Goal: Task Accomplishment & Management: Manage account settings

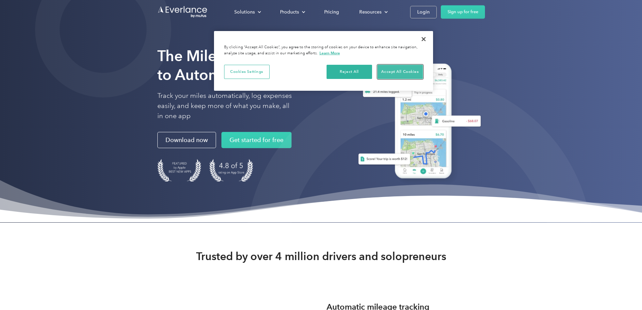
click at [400, 68] on button "Accept All Cookies" at bounding box center [399, 72] width 45 height 14
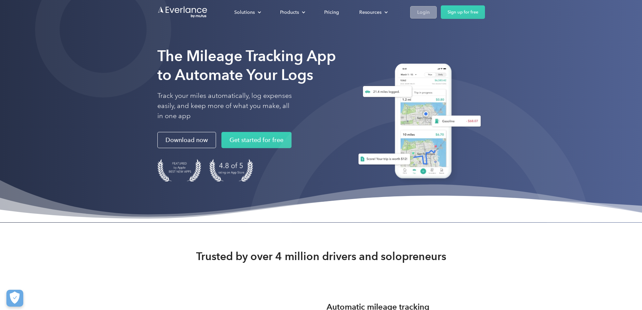
click at [437, 9] on link "Login" at bounding box center [423, 12] width 27 height 12
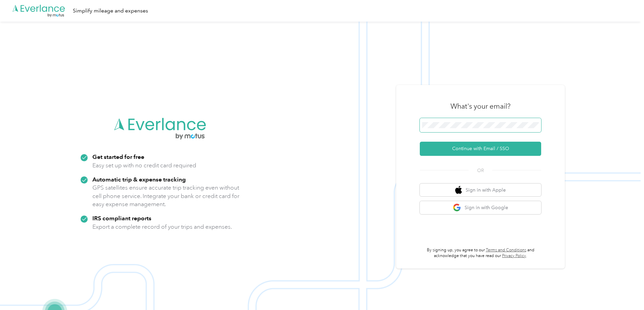
click at [420, 142] on button "Continue with Email / SSO" at bounding box center [480, 149] width 121 height 14
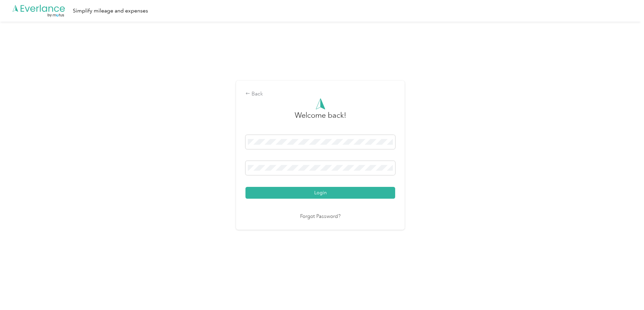
click at [245, 187] on button "Login" at bounding box center [320, 193] width 150 height 12
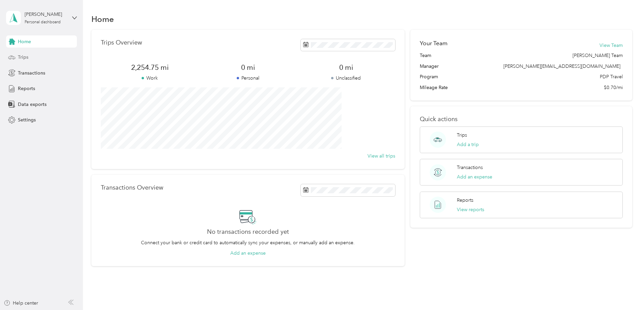
click at [25, 60] on span "Trips" at bounding box center [23, 57] width 10 height 7
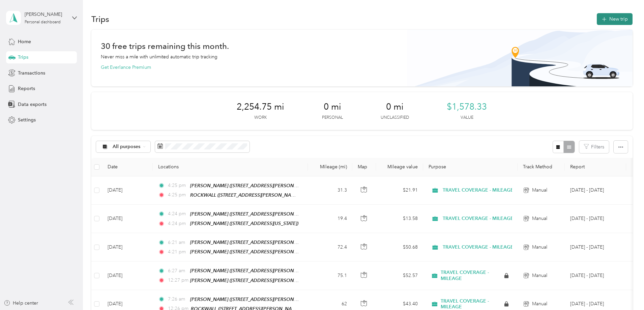
click at [600, 19] on icon "button" at bounding box center [604, 20] width 8 height 8
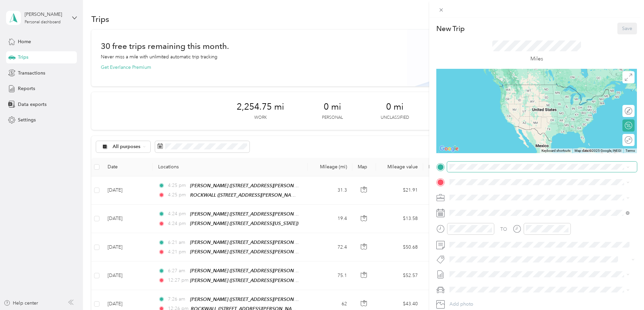
click at [469, 170] on span at bounding box center [542, 166] width 190 height 11
click at [480, 214] on div "TEAM [PERSON_NAME]" at bounding box center [502, 218] width 80 height 8
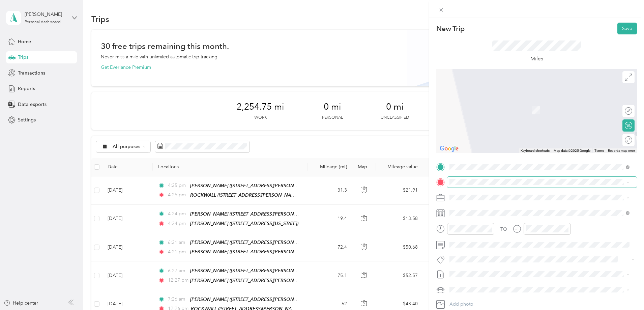
click at [467, 185] on span at bounding box center [542, 182] width 190 height 11
click at [478, 216] on span "[STREET_ADDRESS][PERSON_NAME][US_STATE]" at bounding box center [514, 219] width 105 height 6
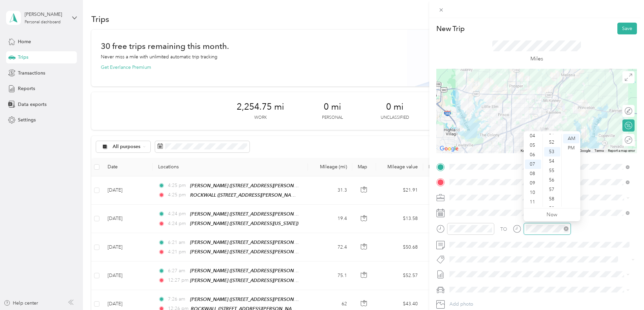
scroll to position [493, 0]
click at [567, 150] on div "PM" at bounding box center [571, 147] width 16 height 9
click at [534, 199] on div "11" at bounding box center [533, 201] width 16 height 9
click at [532, 133] on div "12 01 02 03 04 05 06 07 08 09 10 11 00 01 02 03 04 05 06 07 08 09 10 11 12 13 1…" at bounding box center [551, 169] width 57 height 75
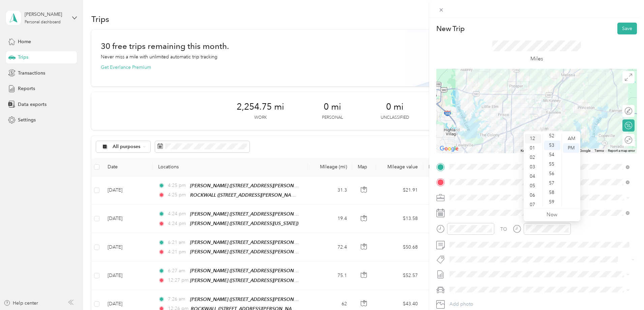
click at [532, 136] on div "12" at bounding box center [533, 138] width 16 height 9
click at [527, 252] on div "TO Add photo" at bounding box center [536, 242] width 200 height 163
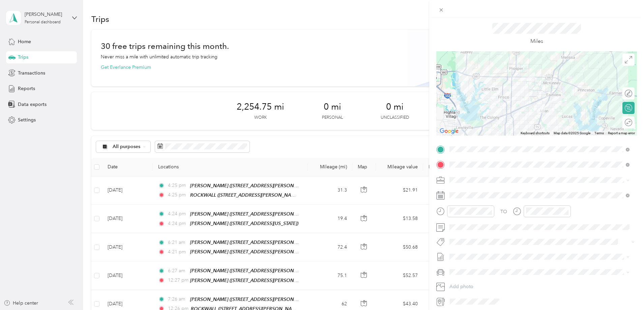
scroll to position [34, 0]
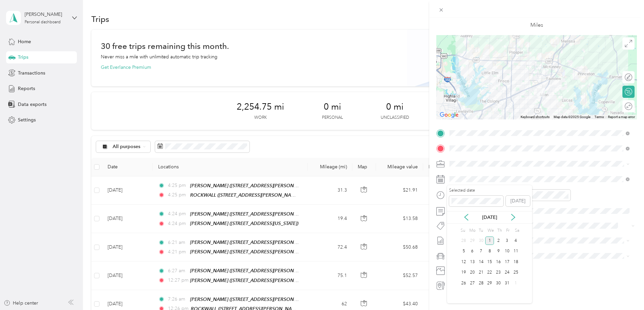
click at [466, 214] on div "[DATE]" at bounding box center [489, 217] width 85 height 7
click at [466, 216] on icon at bounding box center [466, 217] width 7 height 7
click at [479, 238] on div "2" at bounding box center [480, 240] width 9 height 8
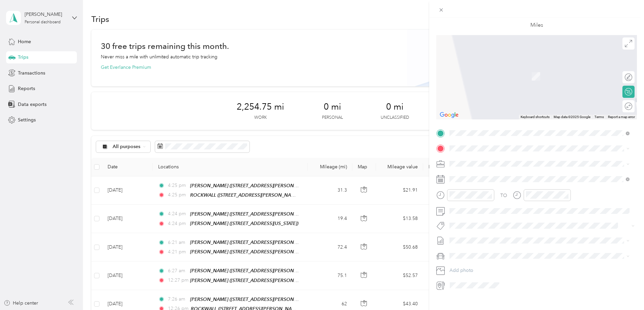
click at [564, 185] on ol "From your Favorite places TEAM [PERSON_NAME] [STREET_ADDRESS][PERSON_NAME][US_S…" at bounding box center [539, 199] width 185 height 94
click at [621, 106] on div "Round trip" at bounding box center [606, 106] width 52 height 7
click at [617, 106] on div "Round trip" at bounding box center [606, 106] width 52 height 7
click at [517, 174] on div "TEAM ROCKWALL" at bounding box center [502, 176] width 80 height 8
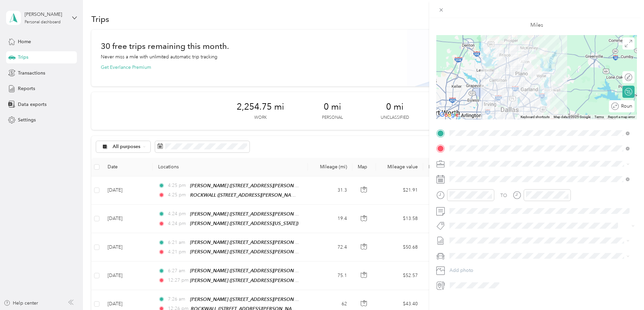
click at [624, 105] on div "Round trip" at bounding box center [624, 106] width 13 height 7
click at [623, 105] on div at bounding box center [625, 106] width 14 height 7
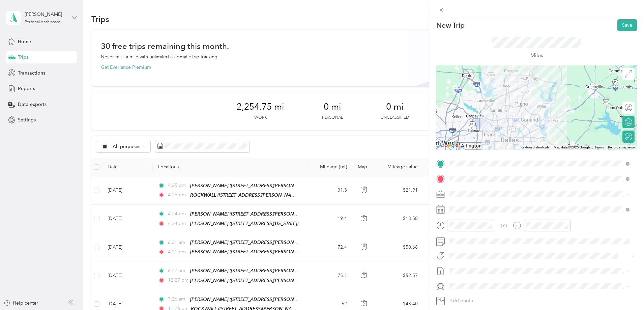
scroll to position [0, 0]
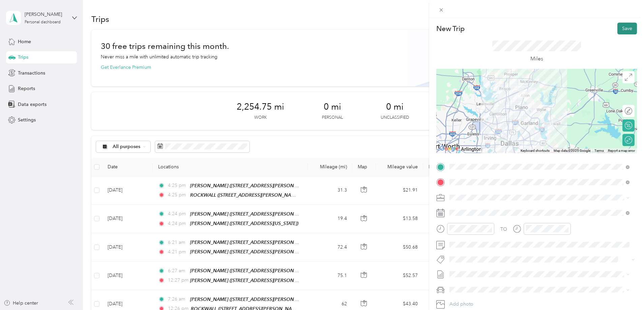
click at [629, 27] on button "Save" at bounding box center [627, 29] width 20 height 12
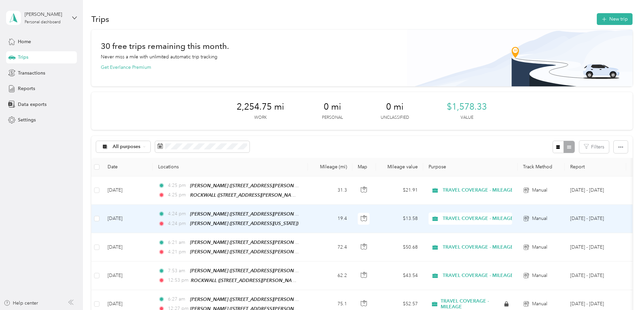
click at [153, 214] on td "[DATE]" at bounding box center [127, 219] width 51 height 28
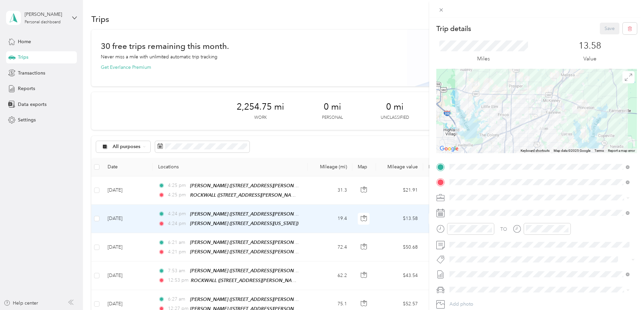
click at [622, 136] on div at bounding box center [536, 111] width 200 height 84
click at [538, 185] on span at bounding box center [542, 182] width 190 height 11
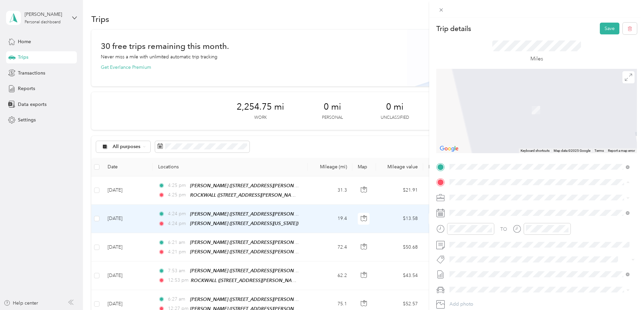
click at [494, 210] on div "TEAM [PERSON_NAME]" at bounding box center [514, 210] width 105 height 8
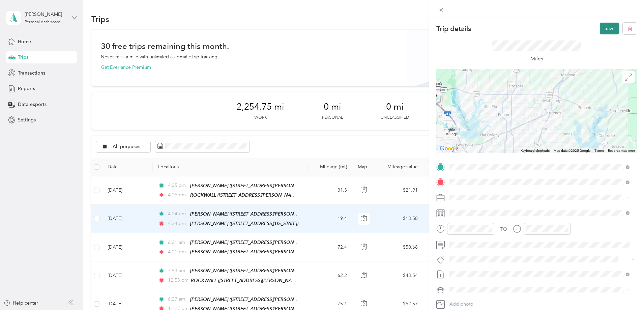
click at [599, 29] on button "Save" at bounding box center [609, 29] width 20 height 12
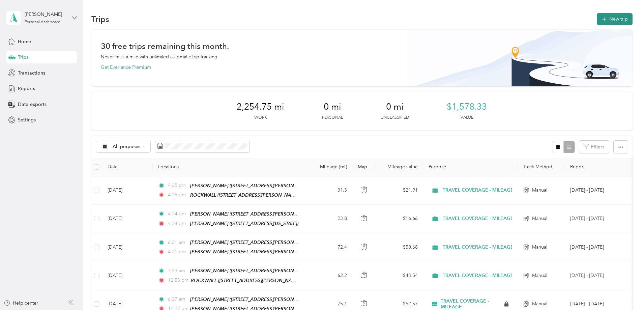
click at [601, 16] on span "button" at bounding box center [603, 19] width 5 height 6
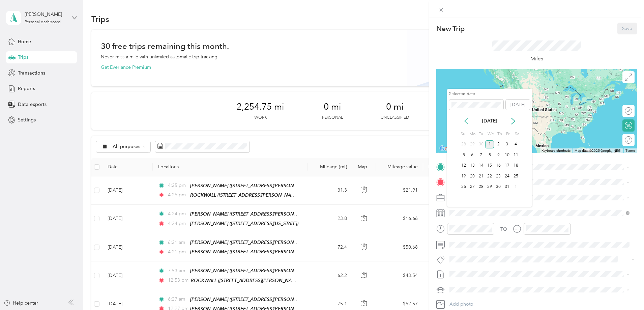
click at [467, 120] on icon at bounding box center [466, 121] width 7 height 7
click at [473, 152] on div "8" at bounding box center [472, 155] width 9 height 8
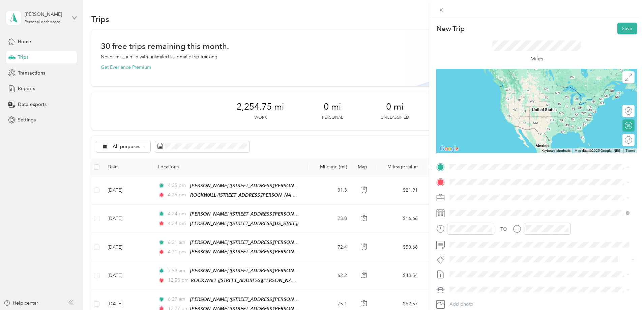
click at [491, 216] on strong "[PERSON_NAME]" at bounding box center [505, 218] width 40 height 6
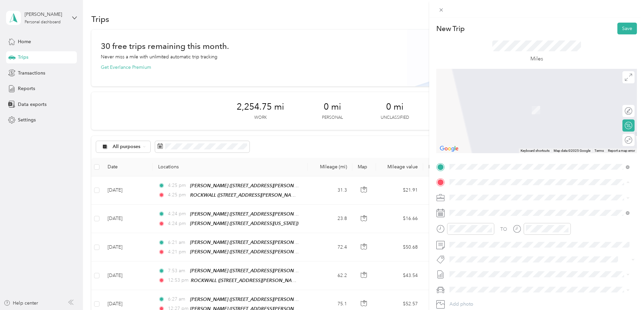
click at [488, 206] on div "TEAM [PERSON_NAME]" at bounding box center [514, 210] width 105 height 8
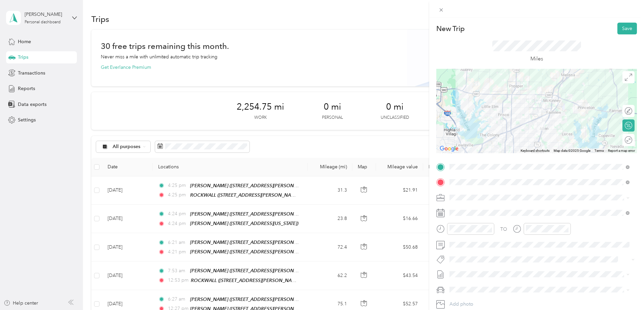
click at [626, 140] on div "Round trip" at bounding box center [628, 140] width 12 height 12
click at [621, 140] on div at bounding box center [625, 139] width 14 height 7
click at [493, 215] on span at bounding box center [542, 212] width 190 height 11
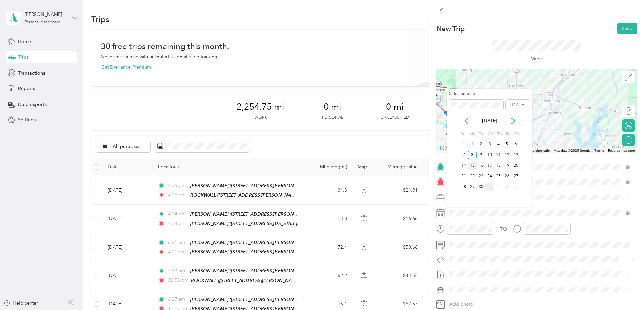
click at [472, 168] on div "15" at bounding box center [472, 165] width 9 height 8
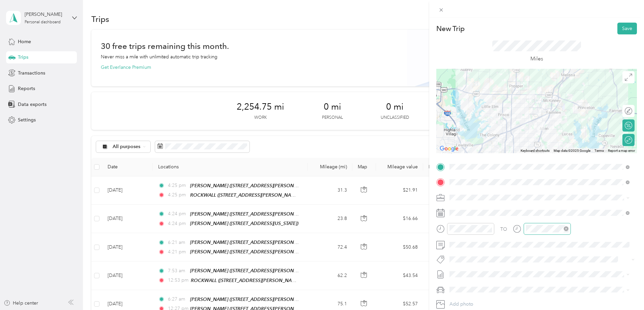
click at [558, 232] on div at bounding box center [546, 229] width 47 height 12
click at [535, 139] on div "12" at bounding box center [533, 138] width 16 height 9
click at [571, 148] on div "PM" at bounding box center [571, 147] width 16 height 9
click at [603, 252] on div "TO Add photo" at bounding box center [536, 242] width 200 height 163
click at [617, 31] on button "Save" at bounding box center [627, 29] width 20 height 12
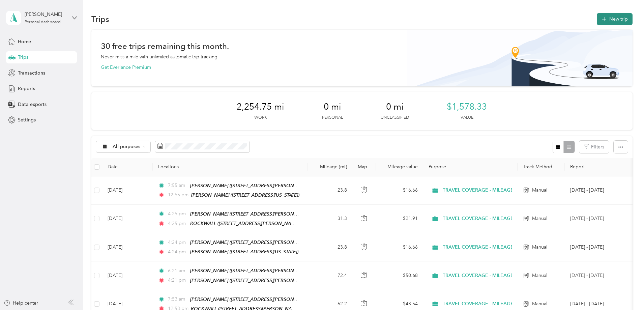
click at [596, 19] on button "New trip" at bounding box center [614, 19] width 36 height 12
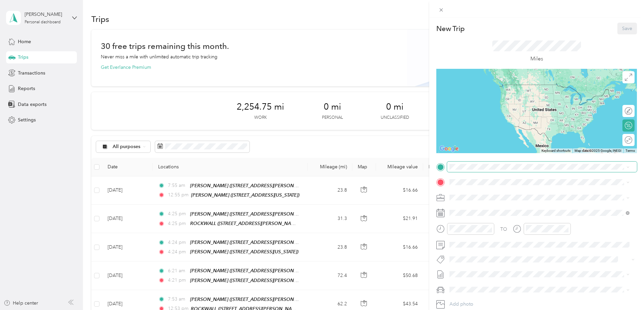
click at [481, 163] on span at bounding box center [542, 166] width 190 height 11
click at [492, 217] on strong "[PERSON_NAME]" at bounding box center [505, 218] width 40 height 6
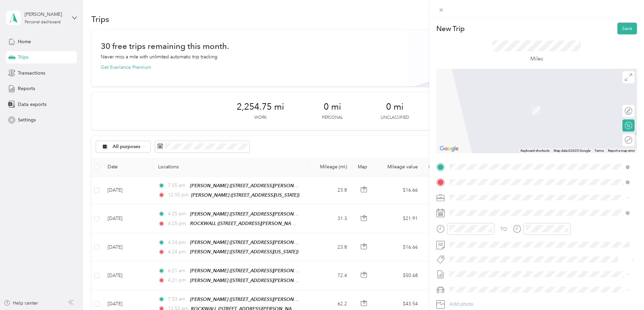
click at [490, 214] on div "TEAM [PERSON_NAME] [STREET_ADDRESS][PERSON_NAME]" at bounding box center [502, 214] width 80 height 17
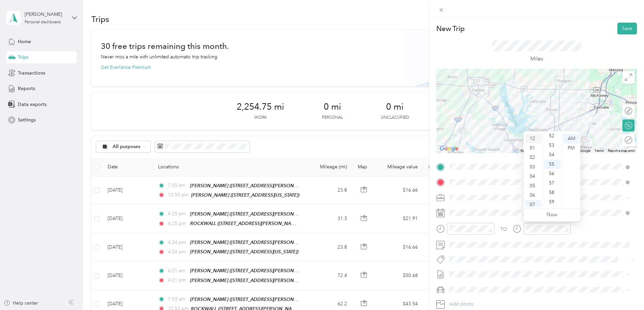
click at [535, 138] on div "12" at bounding box center [533, 138] width 16 height 9
click at [571, 148] on div "PM" at bounding box center [571, 147] width 16 height 9
click at [479, 209] on span at bounding box center [542, 212] width 190 height 11
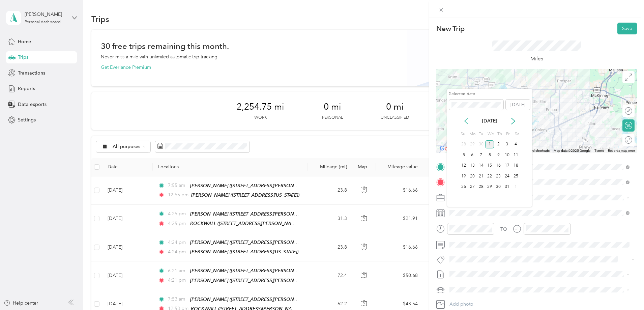
click at [465, 120] on icon at bounding box center [465, 121] width 3 height 6
click at [501, 153] on div "11" at bounding box center [498, 155] width 9 height 8
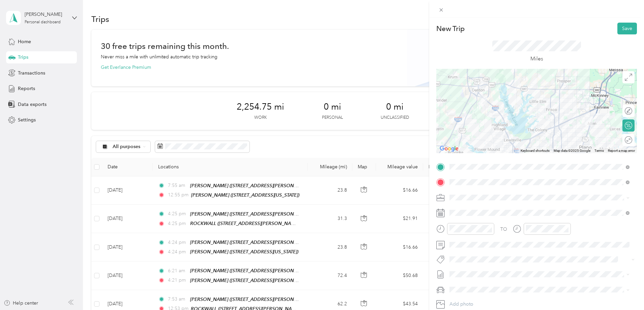
click at [632, 142] on div "Round trip" at bounding box center [632, 139] width 0 height 7
click at [623, 141] on div at bounding box center [625, 139] width 14 height 7
click at [622, 24] on button "Save" at bounding box center [627, 29] width 20 height 12
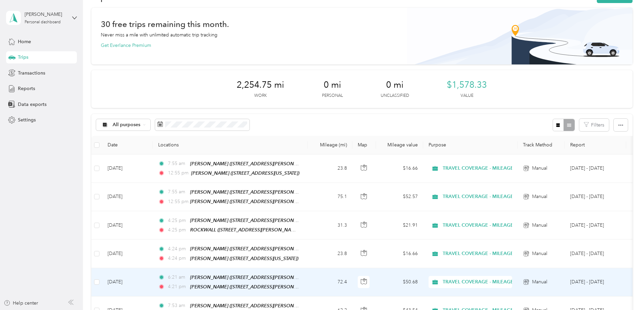
scroll to position [34, 0]
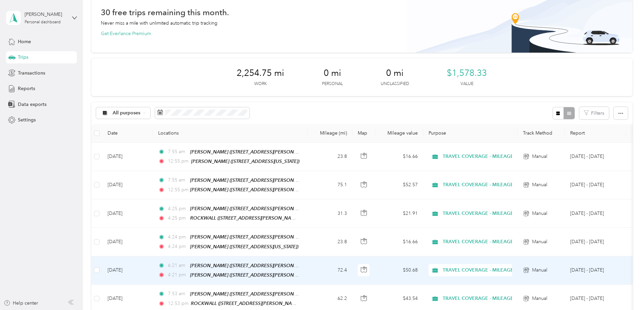
click at [352, 269] on td "72.4" at bounding box center [330, 270] width 44 height 28
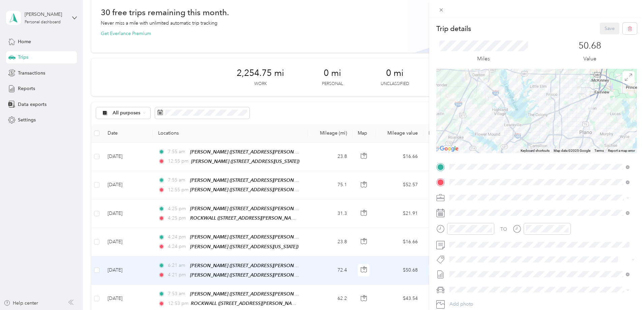
click at [331, 254] on div "Trip details Save This trip cannot be edited because it is either under review,…" at bounding box center [322, 155] width 644 height 310
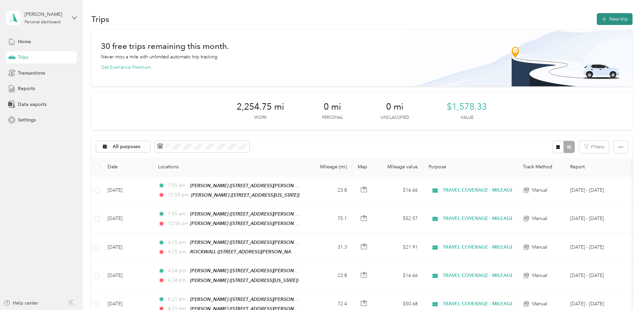
click at [596, 14] on button "New trip" at bounding box center [614, 19] width 36 height 12
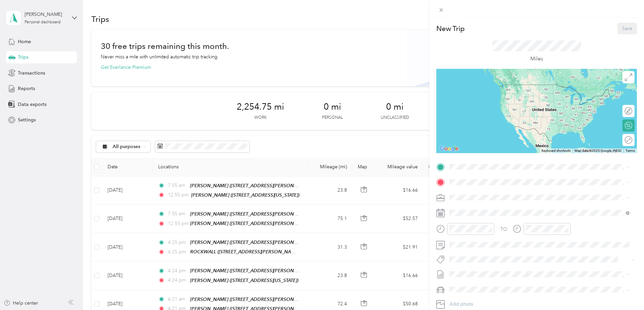
click at [495, 219] on div "TEAM [PERSON_NAME]" at bounding box center [502, 218] width 80 height 8
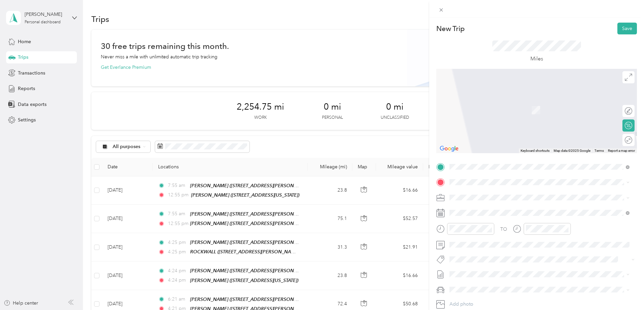
click at [503, 212] on div "TEAM [PERSON_NAME] [STREET_ADDRESS][PERSON_NAME]" at bounding box center [502, 211] width 80 height 17
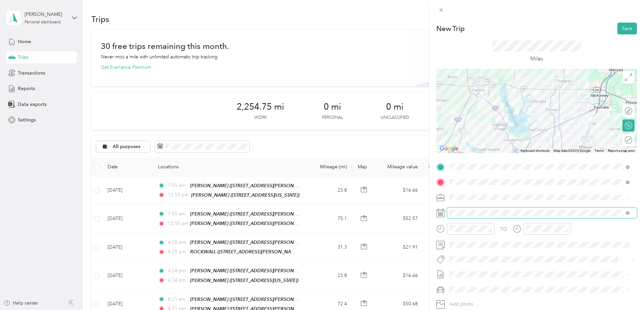
click at [473, 217] on span at bounding box center [542, 212] width 190 height 11
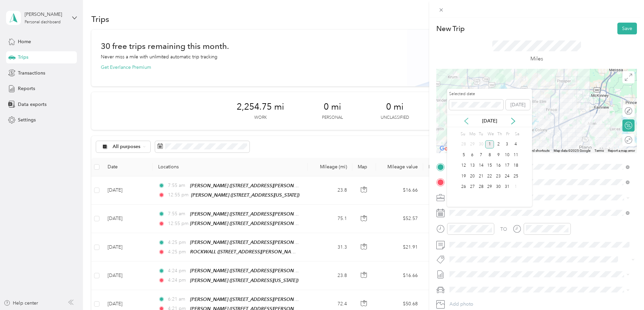
click at [468, 120] on icon at bounding box center [466, 121] width 7 height 7
click at [498, 147] on div "4" at bounding box center [498, 144] width 9 height 8
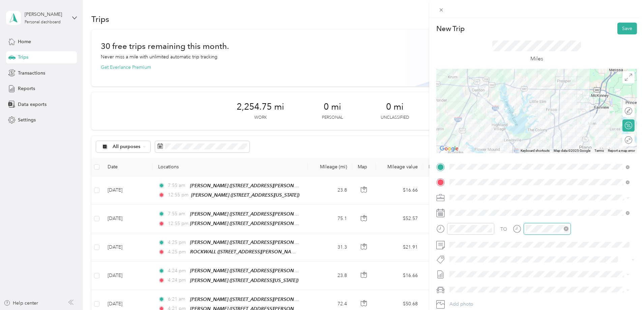
scroll to position [493, 0]
click at [535, 200] on div "11" at bounding box center [533, 201] width 16 height 9
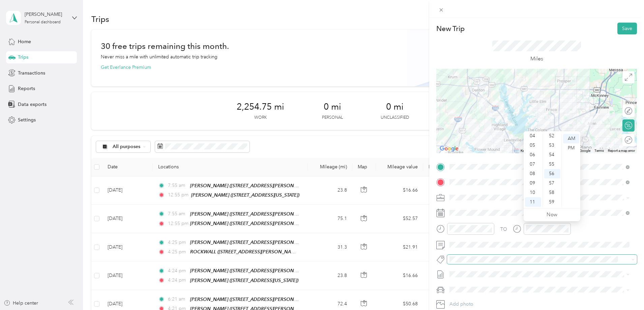
click at [574, 309] on div "New Trip Save This trip cannot be edited because it is either under review, app…" at bounding box center [320, 310] width 640 height 0
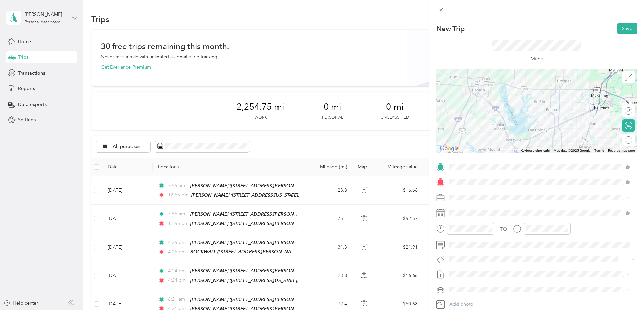
click at [632, 138] on div "Round trip" at bounding box center [632, 139] width 0 height 7
click at [624, 138] on div at bounding box center [625, 139] width 14 height 7
click at [618, 31] on button "Save" at bounding box center [627, 29] width 20 height 12
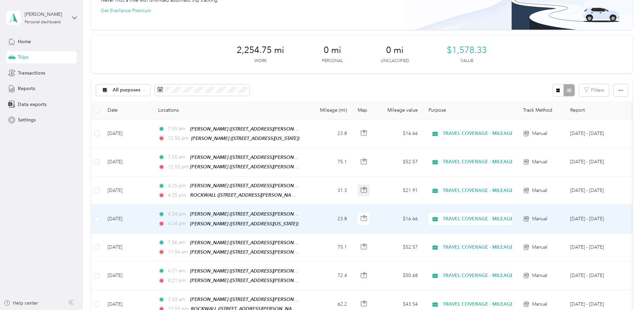
scroll to position [67, 0]
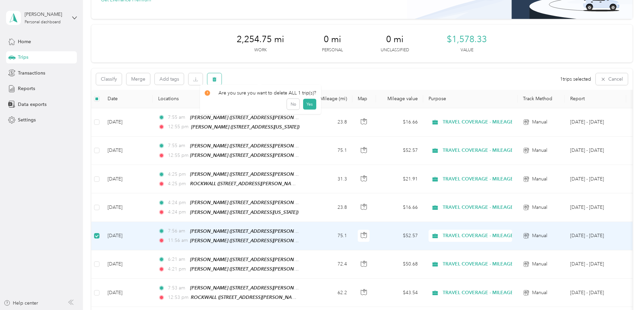
click at [221, 79] on button "button" at bounding box center [214, 79] width 14 height 12
click at [306, 106] on button "Yes" at bounding box center [309, 107] width 13 height 11
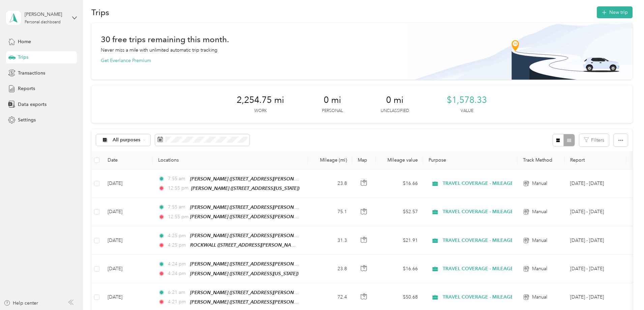
scroll to position [0, 0]
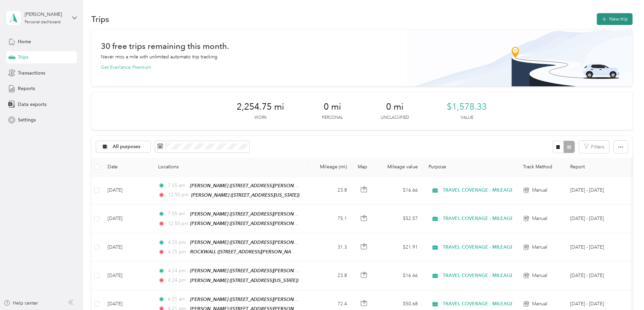
click at [596, 20] on button "New trip" at bounding box center [614, 19] width 36 height 12
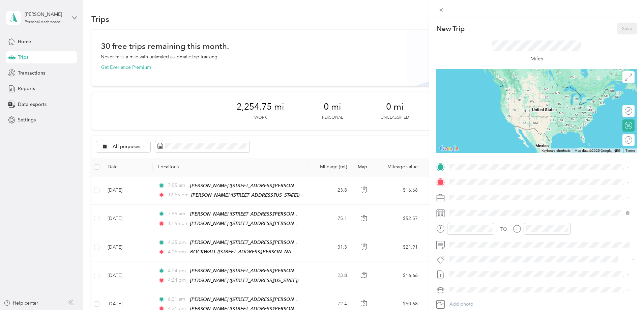
click at [504, 218] on div "TEAM [PERSON_NAME]" at bounding box center [502, 218] width 80 height 8
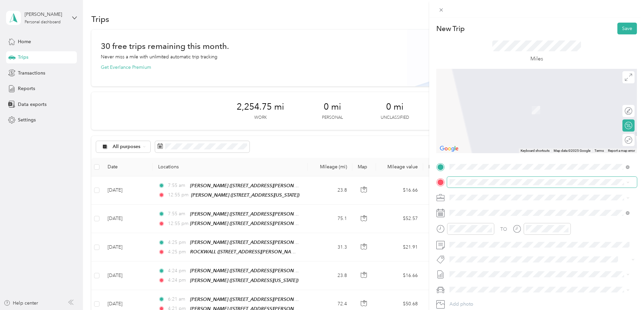
click at [483, 185] on span at bounding box center [542, 182] width 190 height 11
click at [500, 268] on div "TEAM ROCKWALL [STREET_ADDRESS][PERSON_NAME]" at bounding box center [539, 261] width 175 height 19
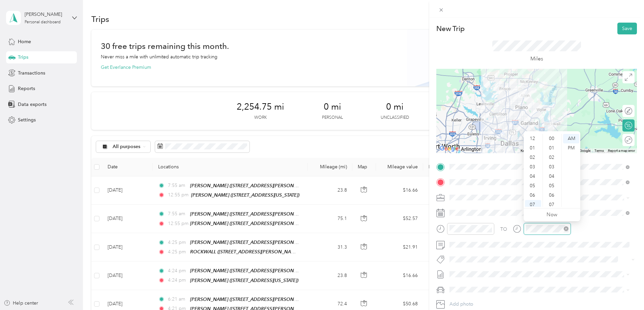
scroll to position [493, 0]
click at [532, 200] on div "11" at bounding box center [533, 201] width 16 height 9
click at [534, 253] on div "TO Add photo" at bounding box center [536, 242] width 200 height 163
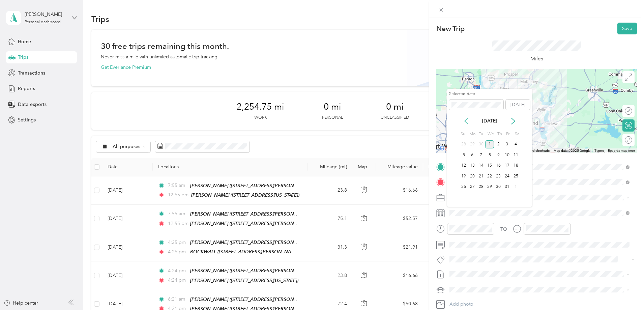
click at [463, 122] on icon at bounding box center [466, 121] width 7 height 7
click at [483, 165] on div "16" at bounding box center [480, 165] width 9 height 8
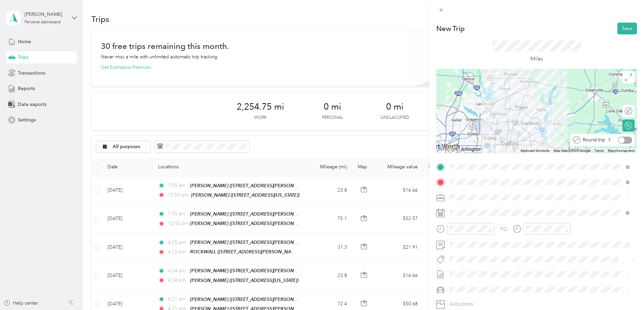
click at [625, 139] on div at bounding box center [625, 139] width 14 height 7
click at [617, 25] on button "Save" at bounding box center [627, 29] width 20 height 12
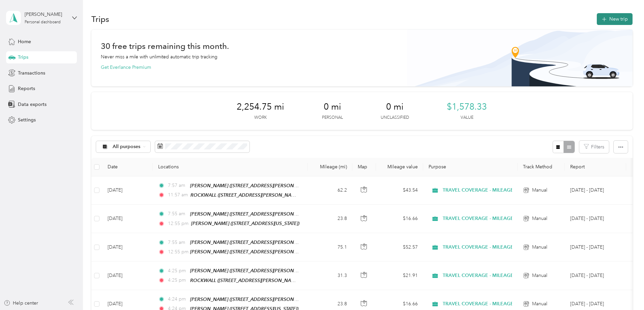
click at [600, 20] on icon "button" at bounding box center [604, 20] width 8 height 8
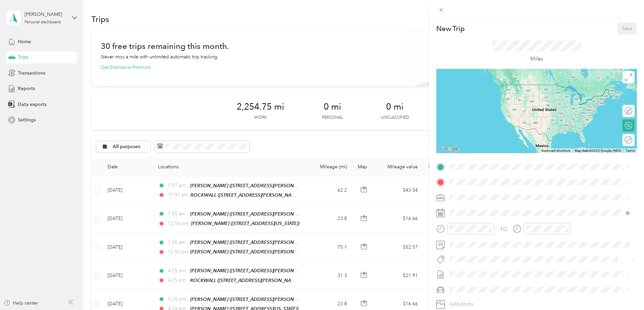
click at [512, 223] on div "TEAM [PERSON_NAME] [STREET_ADDRESS][PERSON_NAME]" at bounding box center [502, 222] width 80 height 17
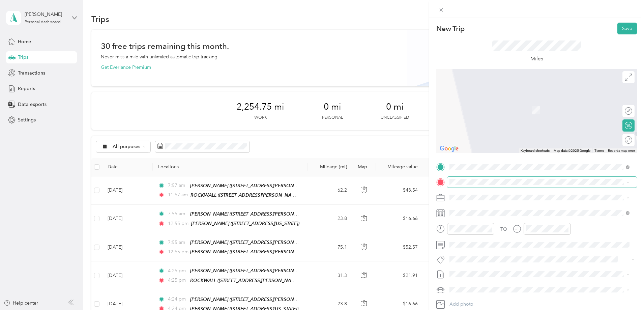
click at [487, 186] on span at bounding box center [542, 182] width 190 height 11
click at [514, 241] on span "[STREET_ADDRESS][PERSON_NAME]" at bounding box center [502, 242] width 80 height 6
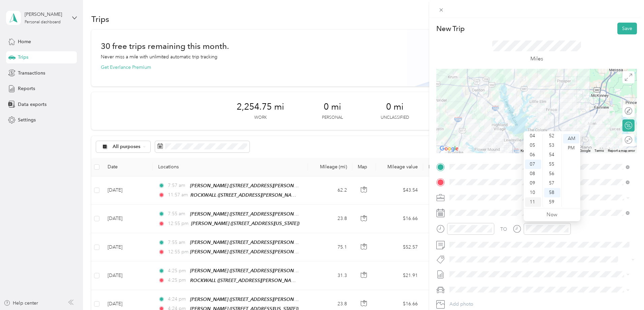
click at [536, 200] on div "11" at bounding box center [533, 201] width 16 height 9
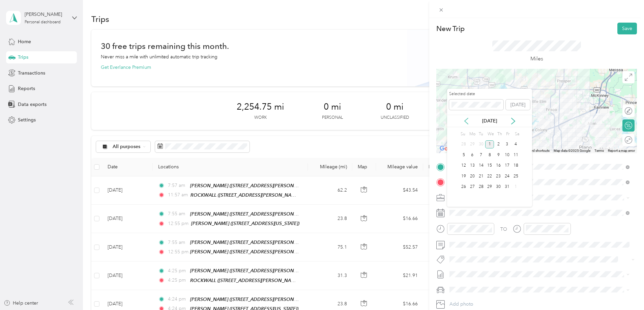
click at [468, 120] on icon at bounding box center [466, 121] width 7 height 7
click at [500, 164] on div "18" at bounding box center [498, 165] width 9 height 8
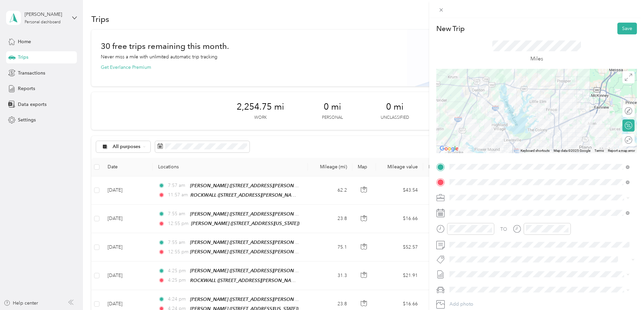
click at [625, 140] on div "Round trip" at bounding box center [628, 140] width 12 height 12
click at [624, 140] on div at bounding box center [625, 139] width 14 height 7
click at [624, 30] on button "Save" at bounding box center [627, 29] width 20 height 12
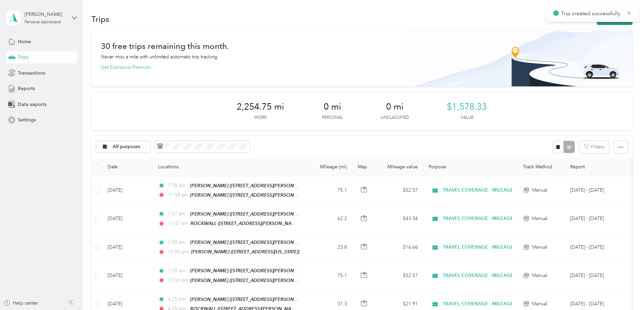
click at [596, 24] on button "New trip" at bounding box center [614, 19] width 36 height 12
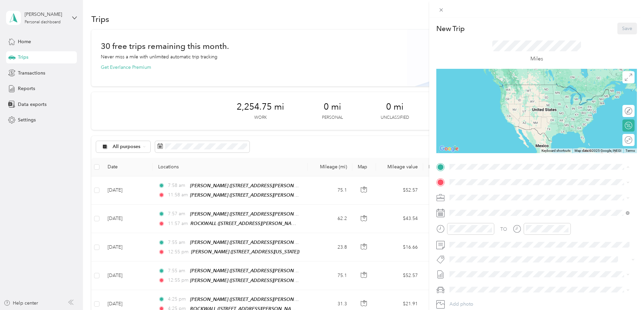
click at [504, 218] on div "TEAM [PERSON_NAME]" at bounding box center [502, 218] width 80 height 8
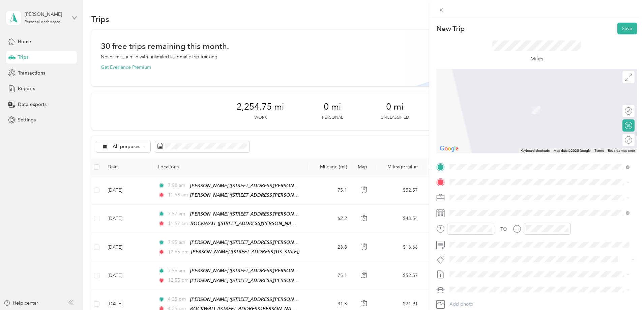
click at [499, 212] on div "TEAM [PERSON_NAME]" at bounding box center [514, 209] width 105 height 8
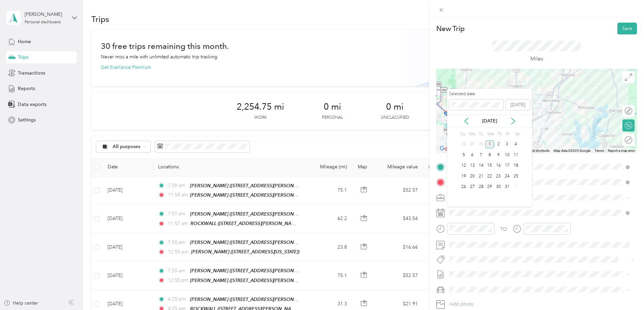
click at [468, 124] on div "[DATE]" at bounding box center [489, 121] width 85 height 12
click at [465, 122] on icon at bounding box center [465, 121] width 3 height 6
click at [474, 173] on div "22" at bounding box center [472, 176] width 9 height 8
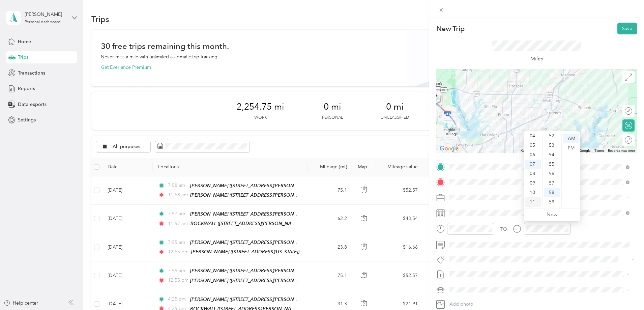
click at [529, 201] on div "11" at bounding box center [533, 201] width 16 height 9
click at [622, 140] on div "Round trip" at bounding box center [628, 140] width 12 height 12
click at [621, 142] on div at bounding box center [625, 139] width 14 height 7
click at [617, 32] on button "Save" at bounding box center [627, 29] width 20 height 12
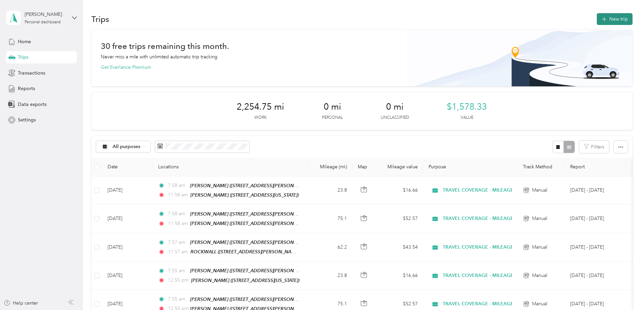
click at [596, 22] on button "New trip" at bounding box center [614, 19] width 36 height 12
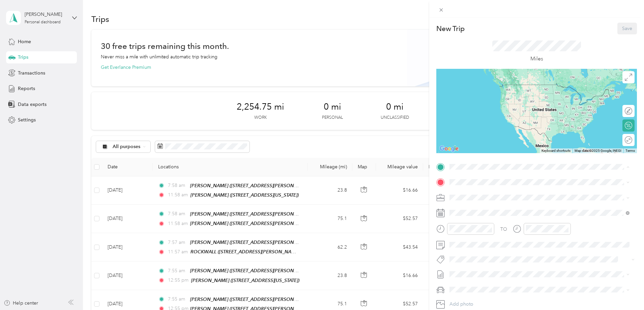
click at [491, 215] on div "TEAM [PERSON_NAME]" at bounding box center [502, 218] width 80 height 8
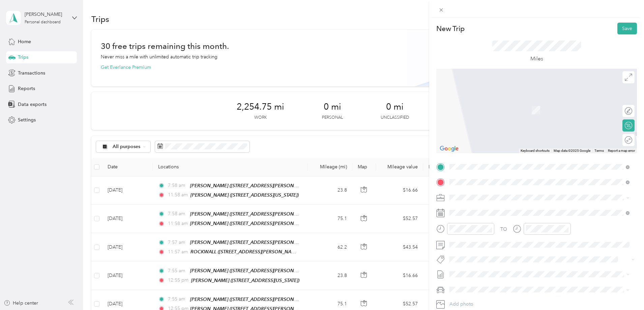
click at [499, 234] on div "TEAM ROCKWALL" at bounding box center [502, 233] width 80 height 8
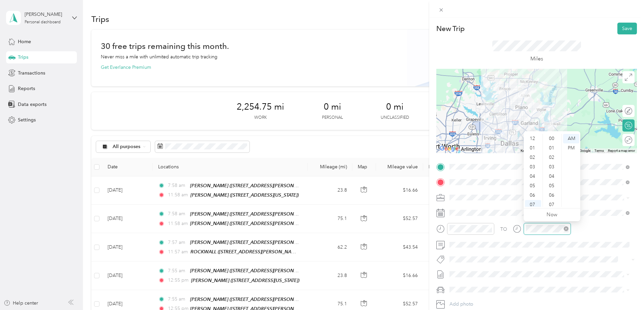
scroll to position [40, 0]
click at [531, 204] on div "11" at bounding box center [533, 201] width 16 height 9
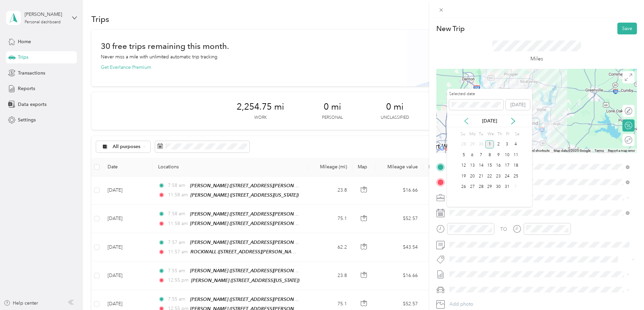
click at [467, 122] on icon at bounding box center [466, 121] width 7 height 7
click at [478, 176] on div "23" at bounding box center [480, 176] width 9 height 8
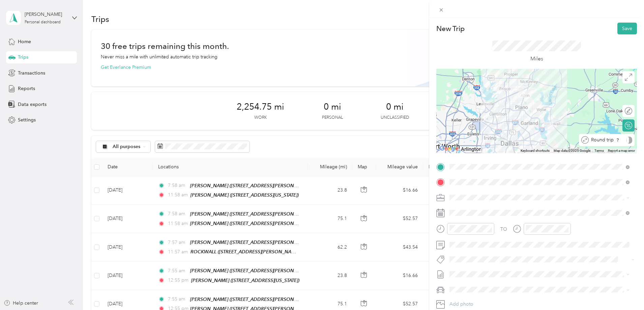
click at [623, 142] on div "Round trip" at bounding box center [609, 139] width 43 height 7
click at [622, 142] on div at bounding box center [625, 139] width 14 height 7
click at [617, 33] on button "Save" at bounding box center [627, 29] width 20 height 12
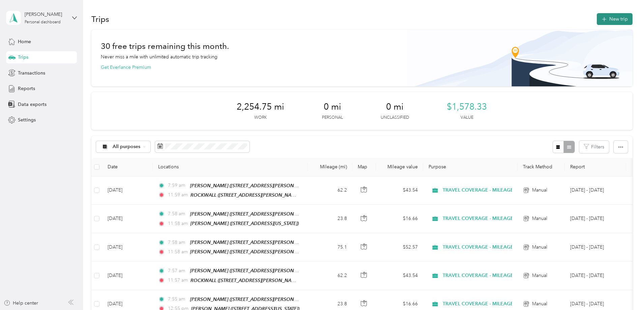
click at [596, 16] on button "New trip" at bounding box center [614, 19] width 36 height 12
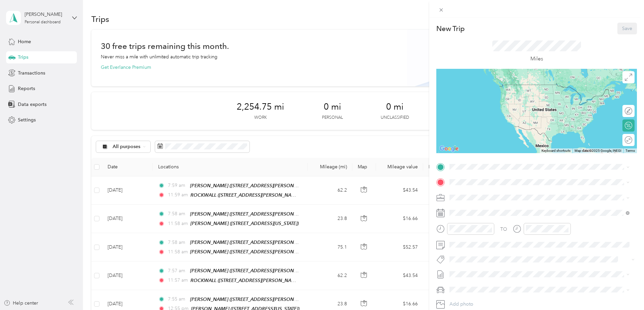
click at [495, 220] on div "TEAM [PERSON_NAME]" at bounding box center [502, 218] width 80 height 8
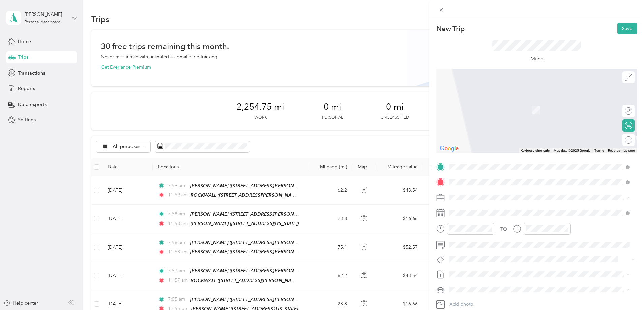
click at [489, 211] on strong "[PERSON_NAME]" at bounding box center [505, 210] width 40 height 6
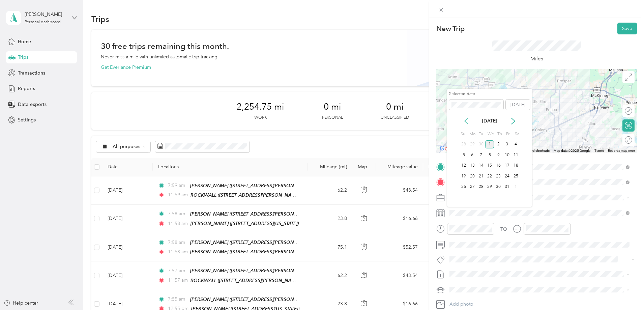
click at [465, 123] on icon at bounding box center [466, 121] width 7 height 7
click at [498, 177] on div "25" at bounding box center [498, 176] width 9 height 8
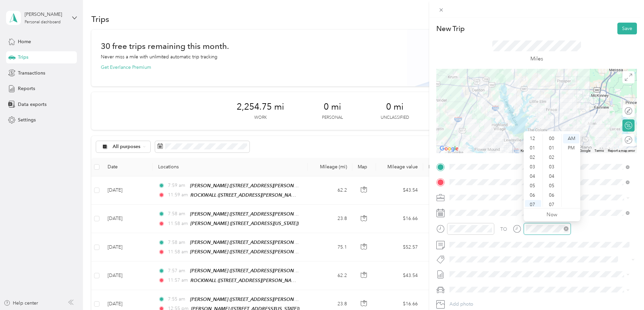
scroll to position [493, 0]
click at [537, 203] on div "11" at bounding box center [533, 201] width 16 height 9
click at [586, 269] on span at bounding box center [542, 274] width 190 height 11
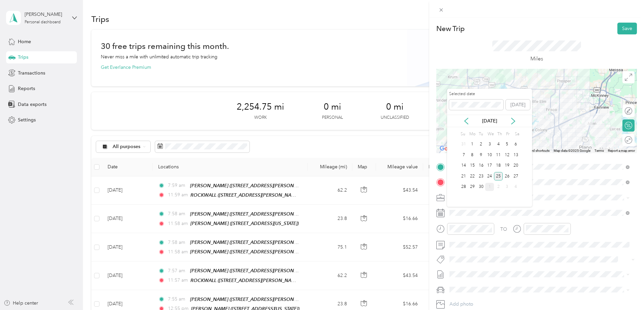
click at [500, 175] on div "25" at bounding box center [498, 176] width 9 height 8
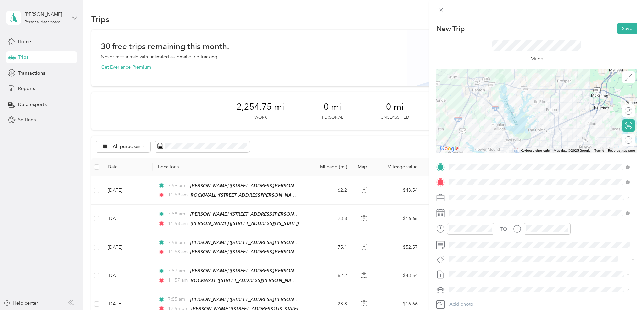
click at [632, 138] on div "Round trip" at bounding box center [632, 139] width 0 height 7
click at [622, 139] on div at bounding box center [625, 139] width 14 height 7
click at [619, 28] on button "Save" at bounding box center [627, 29] width 20 height 12
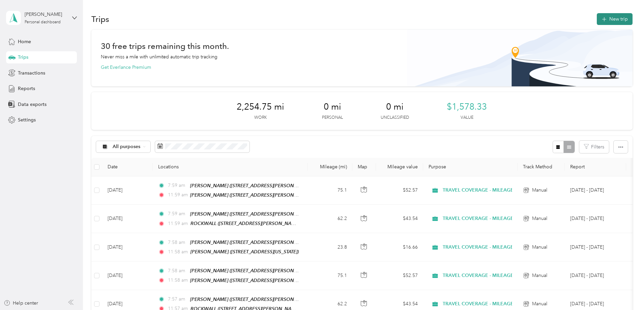
click at [596, 24] on button "New trip" at bounding box center [614, 19] width 36 height 12
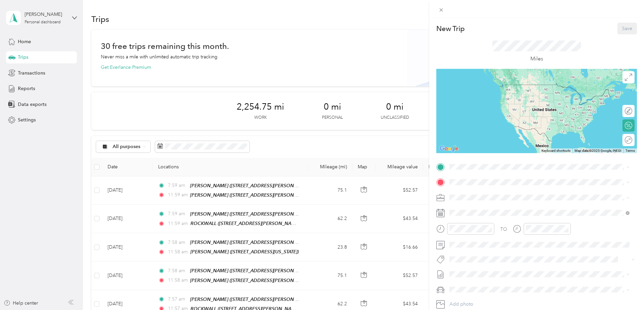
click at [489, 215] on div "TEAM [PERSON_NAME]" at bounding box center [502, 218] width 80 height 8
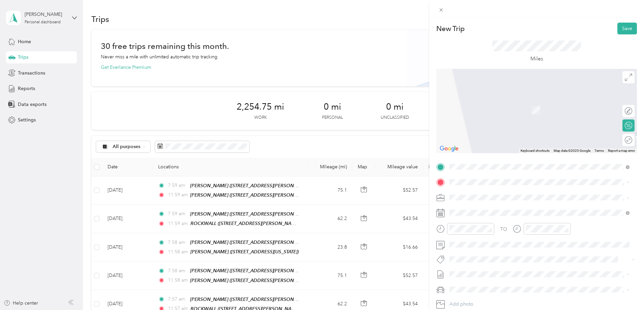
click at [489, 209] on strong "[PERSON_NAME]" at bounding box center [505, 209] width 40 height 6
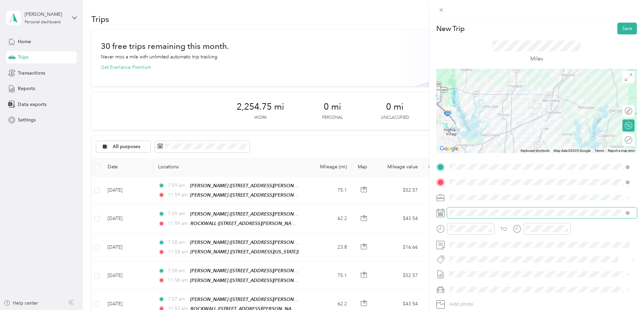
click at [475, 208] on span at bounding box center [542, 212] width 190 height 11
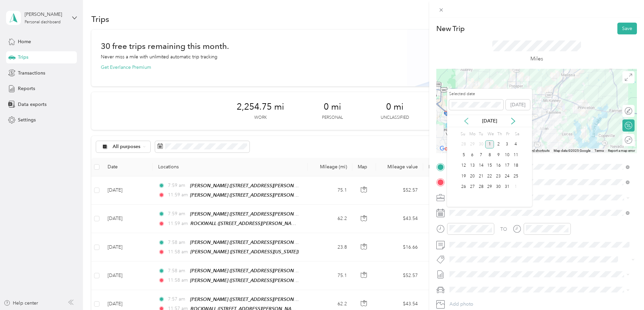
click at [467, 123] on icon at bounding box center [466, 121] width 7 height 7
click at [474, 184] on div "29" at bounding box center [472, 187] width 9 height 8
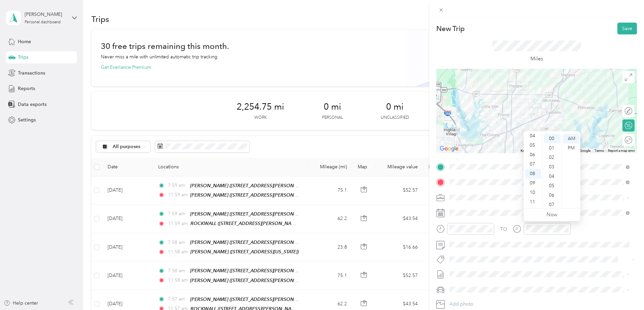
scroll to position [0, 0]
click at [532, 135] on div "12" at bounding box center [533, 138] width 16 height 9
click at [566, 147] on div "PM" at bounding box center [571, 147] width 16 height 9
click at [624, 137] on div "Round trip" at bounding box center [613, 139] width 35 height 7
click at [621, 139] on div at bounding box center [625, 139] width 14 height 7
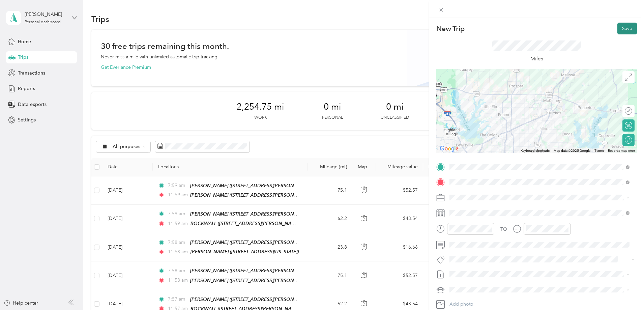
click at [622, 27] on button "Save" at bounding box center [627, 29] width 20 height 12
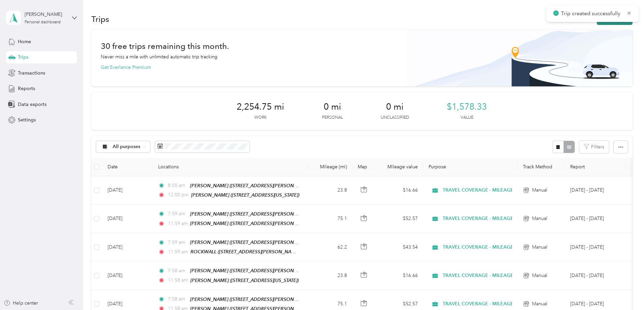
click at [596, 24] on button "New trip" at bounding box center [614, 19] width 36 height 12
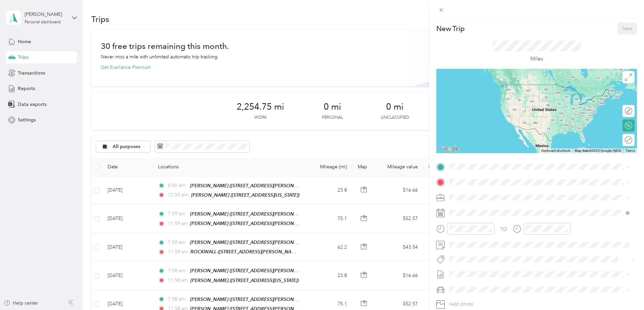
click at [494, 215] on div "TEAM [PERSON_NAME]" at bounding box center [502, 217] width 80 height 8
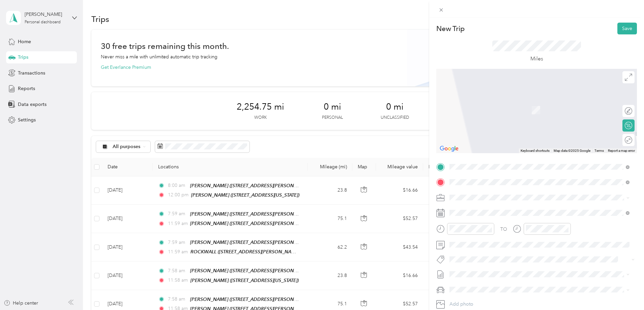
click at [497, 254] on strong "ROCKWALL" at bounding box center [498, 257] width 27 height 6
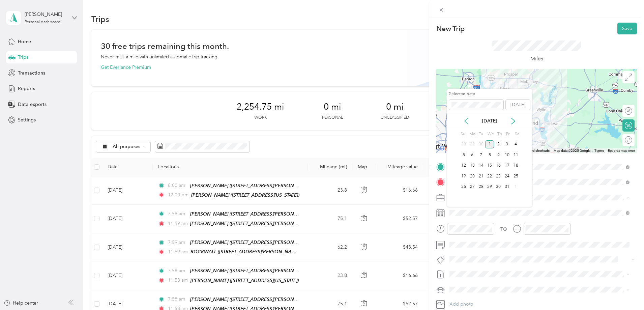
click at [465, 122] on icon at bounding box center [465, 121] width 3 height 6
click at [482, 186] on div "30" at bounding box center [480, 187] width 9 height 8
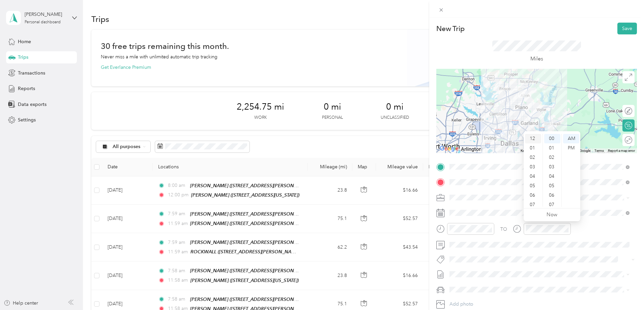
click at [536, 139] on div "12" at bounding box center [533, 138] width 16 height 9
click at [574, 147] on div "PM" at bounding box center [571, 147] width 16 height 9
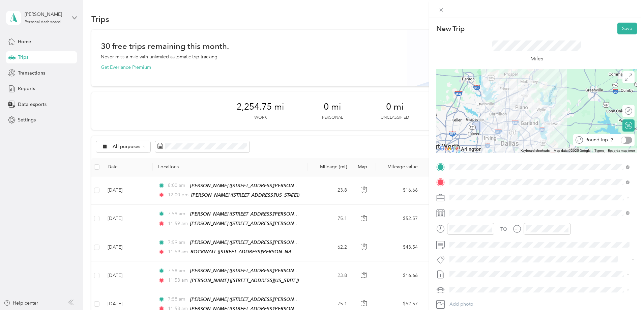
click at [622, 138] on div at bounding box center [625, 139] width 11 height 7
click at [625, 31] on button "Save" at bounding box center [627, 29] width 20 height 12
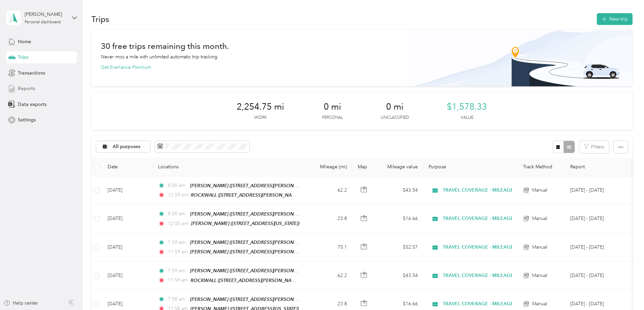
click at [32, 93] on div "Reports" at bounding box center [41, 89] width 71 height 12
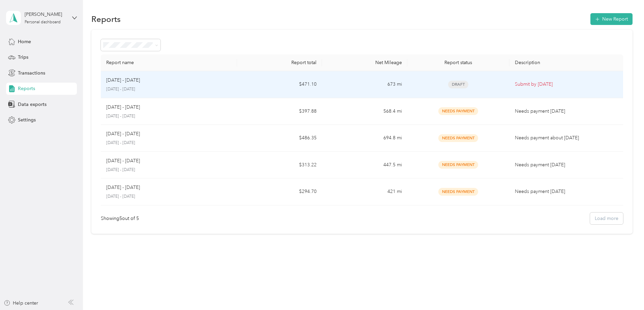
click at [278, 88] on td "$471.10" at bounding box center [279, 84] width 85 height 27
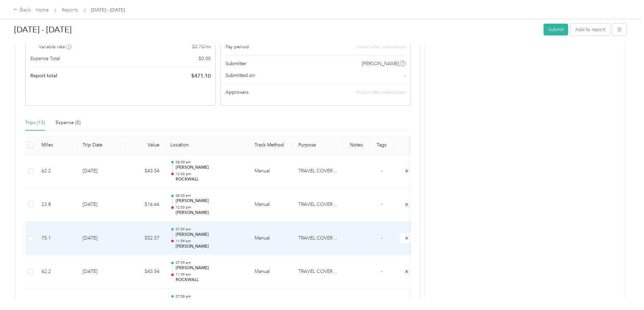
scroll to position [101, 0]
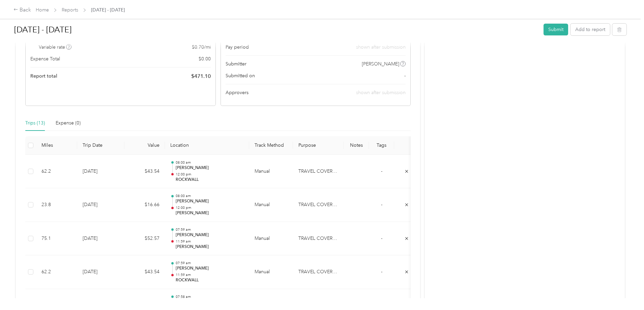
click at [426, 144] on div "Activity and Comments" at bounding box center [525, 281] width 200 height 662
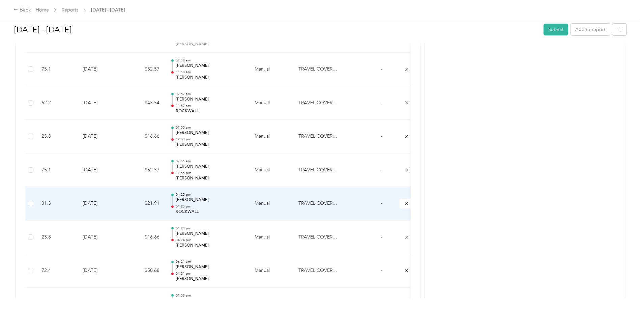
scroll to position [404, 0]
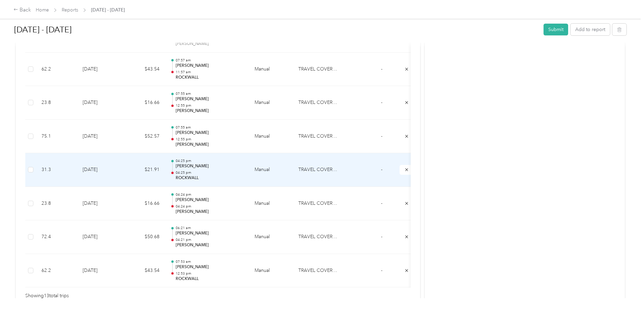
click at [244, 171] on p "04:25 pm" at bounding box center [210, 172] width 68 height 5
